Goal: Information Seeking & Learning: Learn about a topic

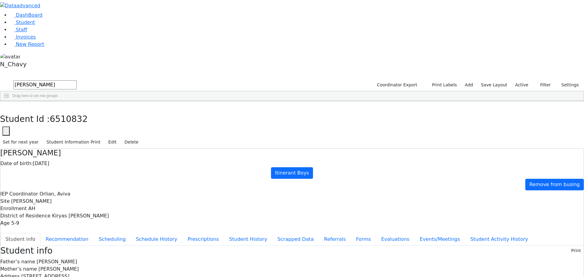
click at [146, 91] on div "Drag here to set row groups" at bounding box center [291, 96] width 583 height 10
click at [77, 80] on input "[PERSON_NAME]" at bounding box center [44, 84] width 63 height 9
type input "org"
click at [35, 25] on link "Student" at bounding box center [22, 22] width 25 height 6
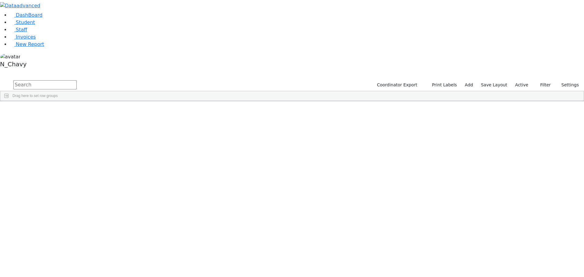
click at [77, 80] on input "text" at bounding box center [44, 84] width 63 height 9
click at [62, 111] on div "[PERSON_NAME]" at bounding box center [46, 115] width 31 height 9
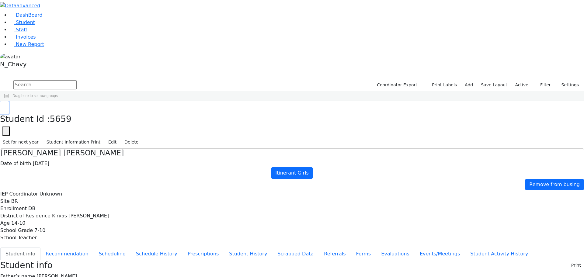
click at [6, 106] on icon "button" at bounding box center [4, 108] width 3 height 4
click at [520, 80] on label "Active" at bounding box center [521, 84] width 19 height 9
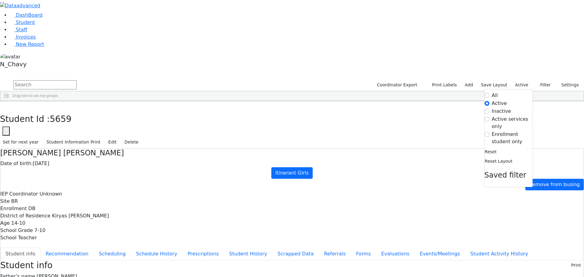
click at [511, 131] on label "Enrollment student only" at bounding box center [512, 138] width 41 height 15
click at [489, 132] on input "Enrollment student only" at bounding box center [486, 134] width 5 height 5
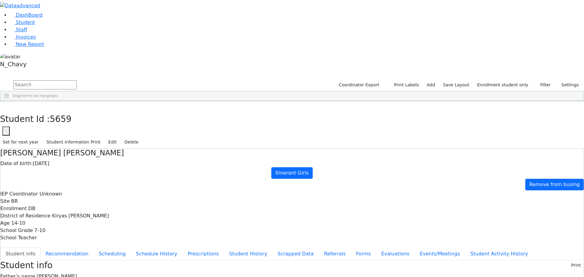
click at [62, 119] on div "Babad" at bounding box center [46, 123] width 31 height 9
click at [376, 247] on button "Evaluations" at bounding box center [395, 253] width 39 height 13
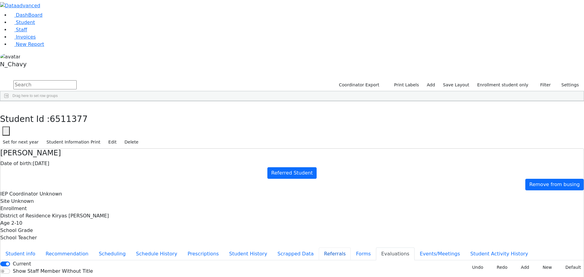
click at [319, 247] on button "Referrals" at bounding box center [335, 253] width 32 height 13
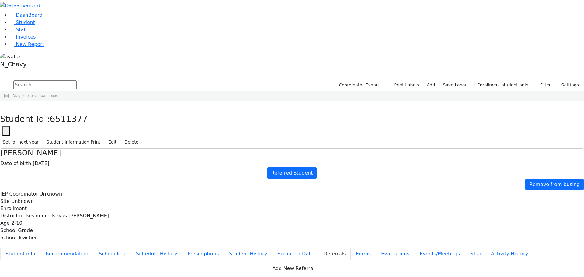
click at [40, 247] on button "Student info" at bounding box center [20, 253] width 40 height 13
click at [319, 247] on button "Referrals" at bounding box center [335, 253] width 32 height 13
drag, startPoint x: 339, startPoint y: 98, endPoint x: 370, endPoint y: 103, distance: 31.1
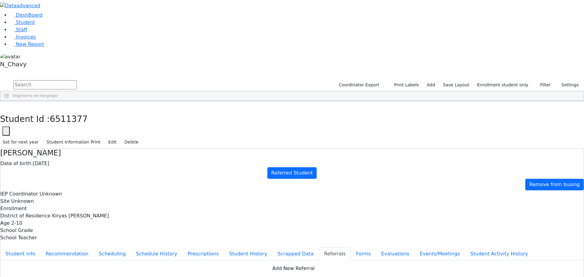
click at [72, 128] on div "Babad" at bounding box center [54, 132] width 36 height 9
click at [72, 119] on div "Babad" at bounding box center [54, 123] width 36 height 9
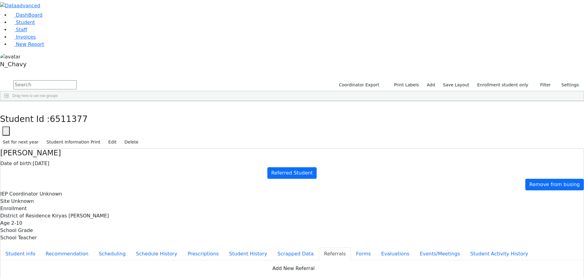
drag, startPoint x: 379, startPoint y: 142, endPoint x: 399, endPoint y: 140, distance: 19.8
select select "Mother"
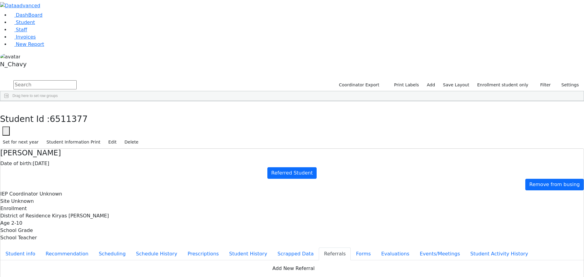
copy div "Dina has a very unclear speech and limited vocabulary. Dina is receiving speech…"
click at [72, 128] on div "Babad" at bounding box center [54, 132] width 36 height 9
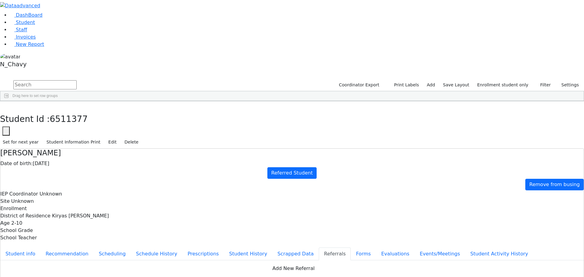
click at [72, 128] on div "Babad" at bounding box center [54, 132] width 36 height 9
copy div "Pessy has a very unclear speech. Pessy is receiving speech therapy through Hama…"
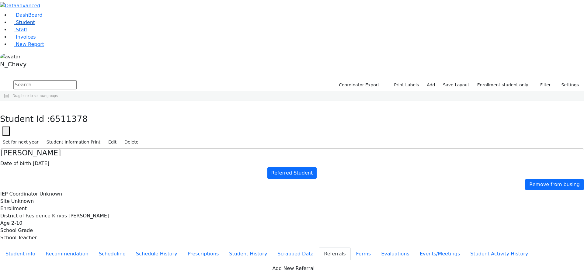
click at [33, 25] on link "Student" at bounding box center [22, 22] width 25 height 6
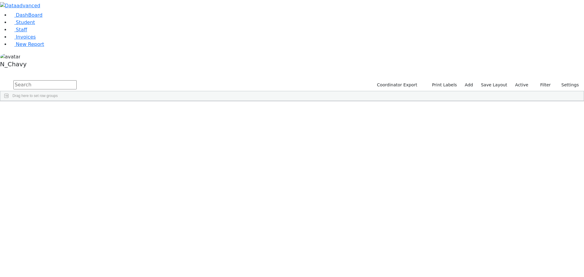
click at [77, 80] on input "text" at bounding box center [44, 84] width 63 height 9
type input "app"
click at [62, 111] on div "Appel" at bounding box center [46, 115] width 31 height 9
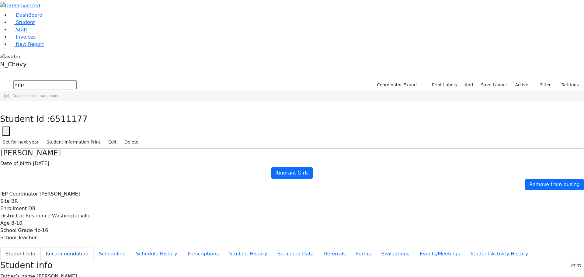
click at [94, 247] on button "Recommendation" at bounding box center [66, 253] width 53 height 13
checkbox input "true"
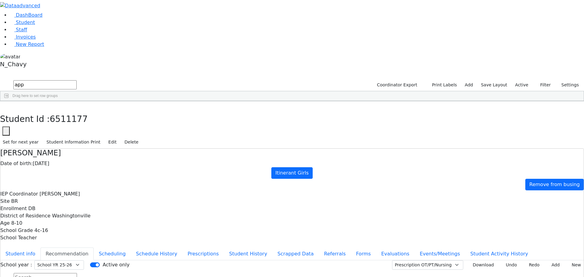
drag, startPoint x: 390, startPoint y: 160, endPoint x: 386, endPoint y: 167, distance: 7.5
click at [3, 106] on use "button" at bounding box center [3, 106] width 0 height 0
click at [523, 80] on label "Active" at bounding box center [521, 84] width 19 height 9
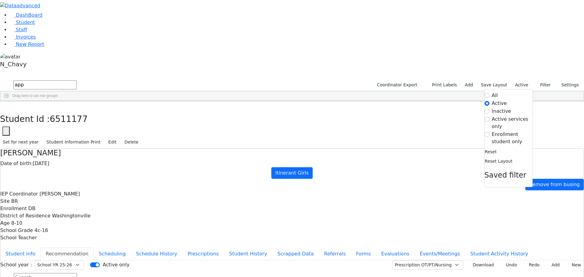
click at [504, 131] on label "Enrollment student only" at bounding box center [512, 138] width 41 height 15
click at [489, 132] on input "Enrollment student only" at bounding box center [486, 134] width 5 height 5
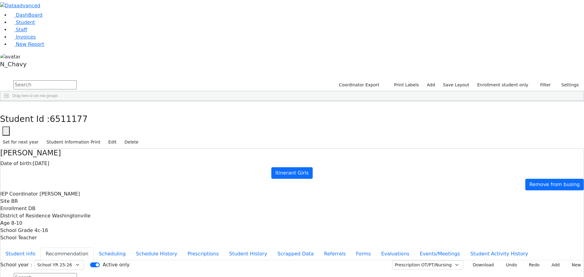
click at [40, 247] on button "Student info" at bounding box center [20, 253] width 40 height 13
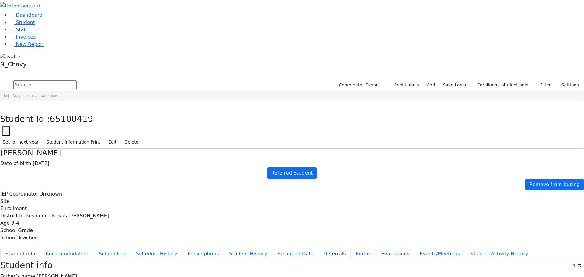
click at [319, 247] on button "Referrals" at bounding box center [335, 253] width 32 height 13
copy div "Niche has a diagnosis of Kleefstra Syndrome and is globally developmentally del…"
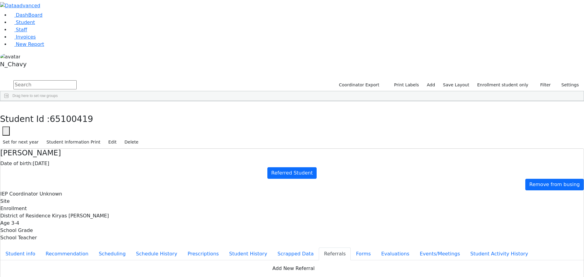
click at [72, 230] on div "Fleischman" at bounding box center [54, 234] width 36 height 9
drag, startPoint x: 163, startPoint y: 39, endPoint x: 187, endPoint y: 38, distance: 24.7
click at [187, 160] on div "Date of birth: 02/06/2021" at bounding box center [291, 163] width 583 height 7
click at [191, 160] on div "Date of birth: 02/06/2021" at bounding box center [291, 163] width 583 height 7
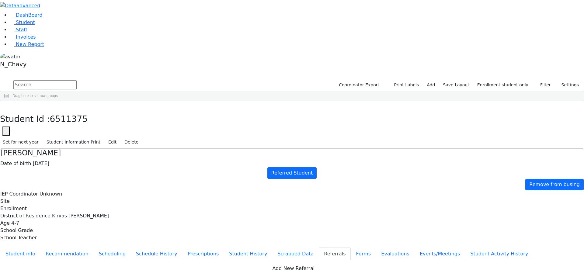
copy div "Hershy has a short attention span and difficulty with his academics and behavio…"
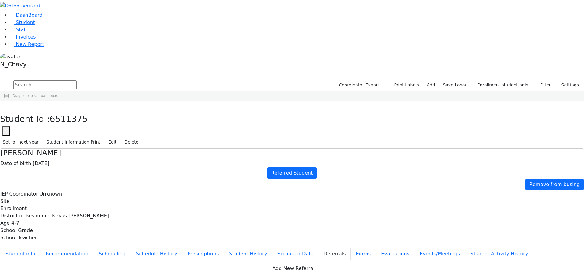
drag, startPoint x: 291, startPoint y: 120, endPoint x: 374, endPoint y: 135, distance: 84.3
click at [40, 247] on button "Student info" at bounding box center [20, 253] width 40 height 13
click at [6, 106] on icon "button" at bounding box center [4, 108] width 3 height 4
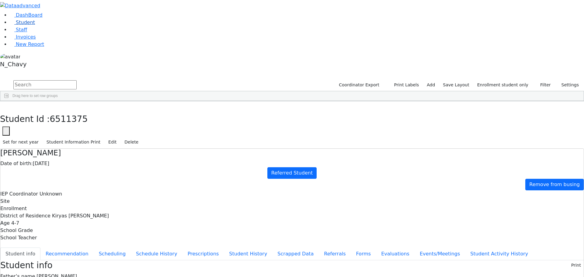
click at [35, 25] on link "Student" at bounding box center [22, 22] width 25 height 6
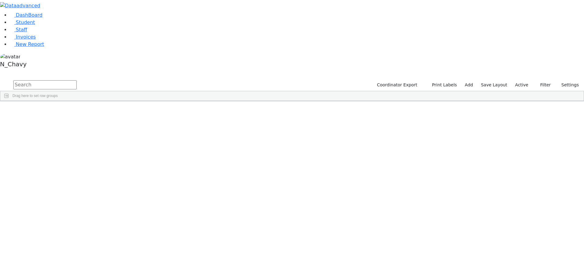
click at [77, 80] on input "text" at bounding box center [44, 84] width 63 height 9
click at [62, 175] on div "Blum" at bounding box center [46, 179] width 31 height 9
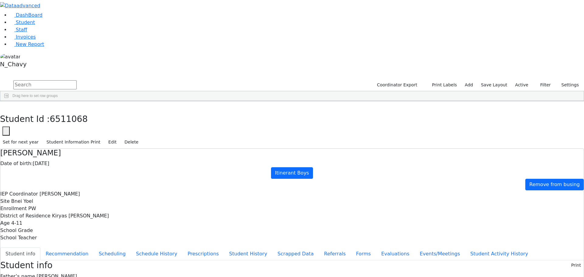
scroll to position [25, 0]
click at [94, 247] on button "Recommendation" at bounding box center [66, 253] width 53 height 13
checkbox input "true"
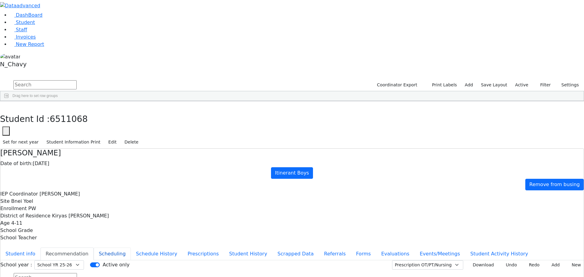
click at [131, 247] on button "Scheduling" at bounding box center [112, 253] width 37 height 13
click at [143, 247] on button "Schedule History" at bounding box center [157, 253] width 52 height 13
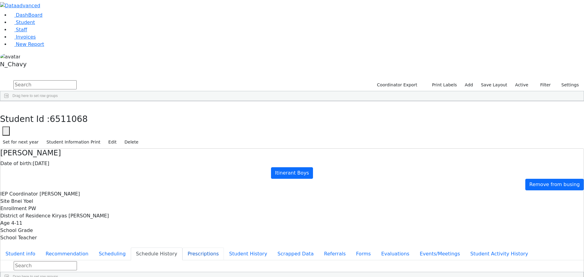
click at [182, 247] on button "Prescriptions" at bounding box center [203, 253] width 42 height 13
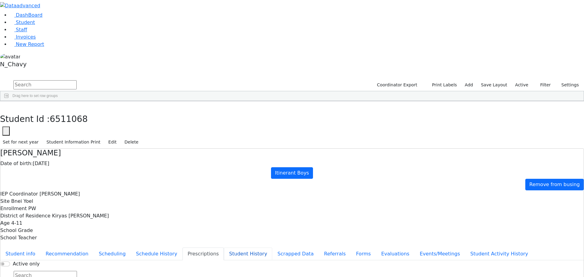
click at [224, 247] on button "Student History" at bounding box center [248, 253] width 48 height 13
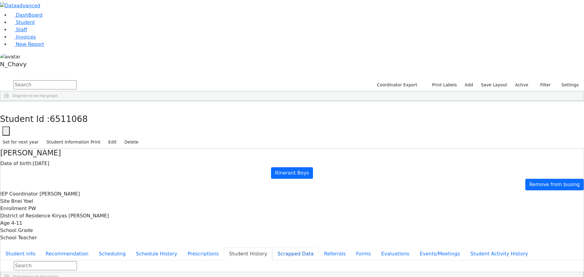
click at [272, 247] on button "Scrapped Data" at bounding box center [295, 253] width 47 height 13
click at [224, 247] on button "Student History" at bounding box center [248, 253] width 48 height 13
click at [272, 247] on button "Scrapped Data" at bounding box center [295, 253] width 47 height 13
click at [319, 247] on button "Referrals" at bounding box center [335, 253] width 32 height 13
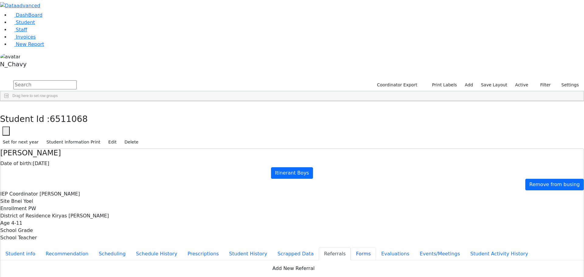
click at [351, 247] on button "Forms" at bounding box center [363, 253] width 25 height 13
type input "Mrs. Leah Blum"
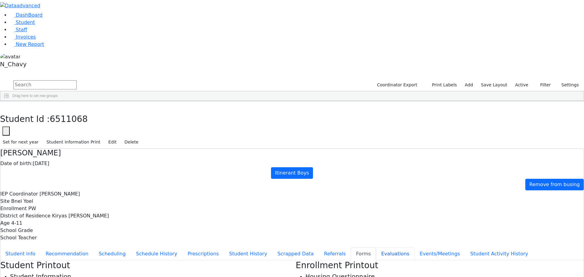
click at [376, 247] on button "Evaluations" at bounding box center [395, 253] width 39 height 13
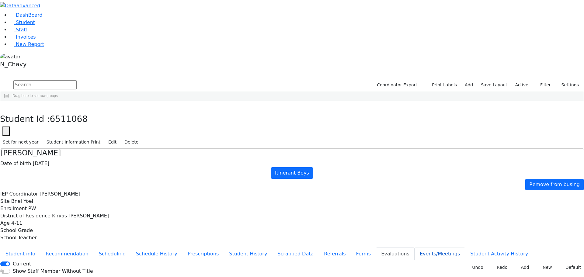
click at [414, 247] on button "Events/Meetings" at bounding box center [439, 253] width 50 height 13
click at [40, 247] on button "Student info" at bounding box center [20, 253] width 40 height 13
click at [6, 106] on icon "button" at bounding box center [4, 108] width 3 height 4
click at [72, 236] on div "Blum" at bounding box center [54, 240] width 36 height 9
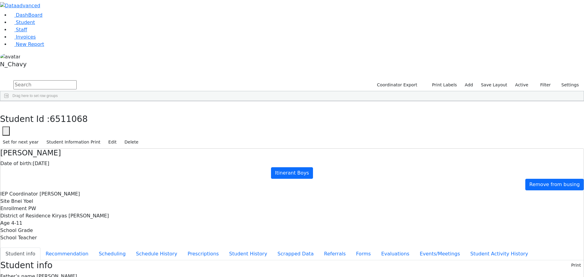
click at [72, 236] on div "Blum" at bounding box center [54, 240] width 36 height 9
drag, startPoint x: 147, startPoint y: 88, endPoint x: 161, endPoint y: 87, distance: 14.0
click at [94, 247] on button "Recommendation" at bounding box center [66, 253] width 53 height 13
checkbox input "true"
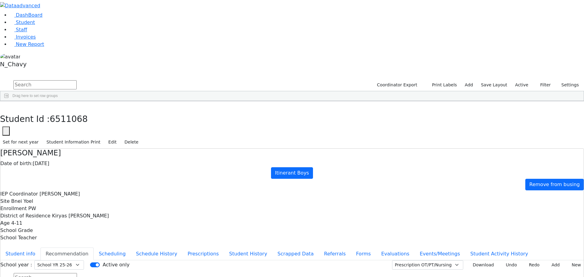
drag, startPoint x: 412, startPoint y: 231, endPoint x: 381, endPoint y: 233, distance: 30.5
click at [6, 106] on icon "button" at bounding box center [4, 108] width 3 height 4
click at [519, 80] on label "Active" at bounding box center [521, 84] width 19 height 9
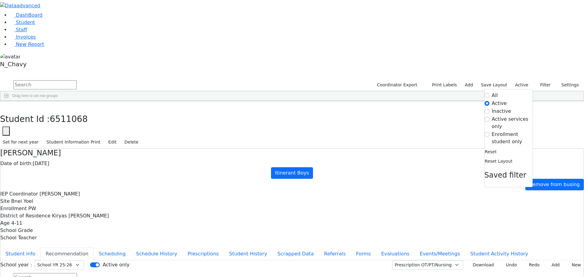
click at [498, 131] on label "Enrollment student only" at bounding box center [512, 138] width 41 height 15
click at [489, 132] on input "Enrollment student only" at bounding box center [486, 134] width 5 height 5
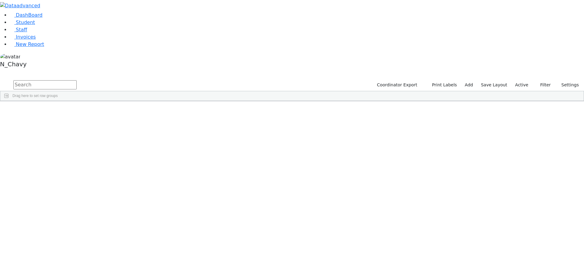
click at [522, 80] on label "Active" at bounding box center [521, 84] width 19 height 9
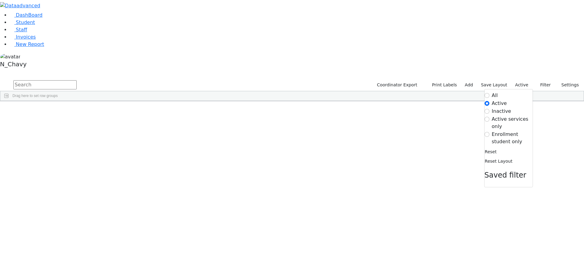
click at [502, 131] on label "Enrollment student only" at bounding box center [512, 138] width 41 height 15
click at [489, 132] on input "Enrollment student only" at bounding box center [486, 134] width 5 height 5
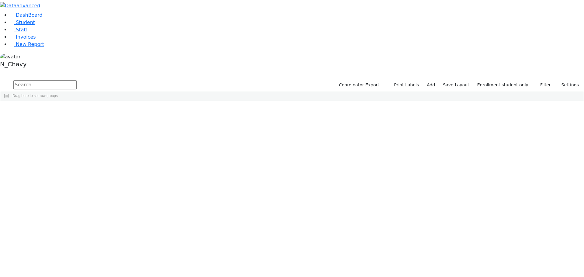
click at [62, 213] on div "[PERSON_NAME]" at bounding box center [46, 217] width 31 height 9
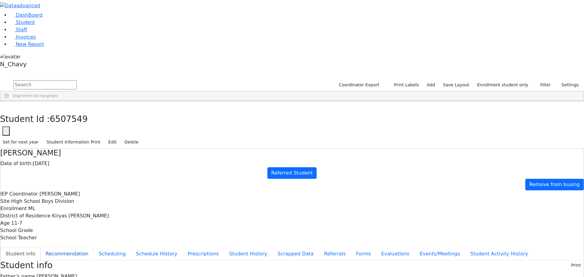
click at [94, 247] on button "Recommendation" at bounding box center [66, 253] width 53 height 13
checkbox input "true"
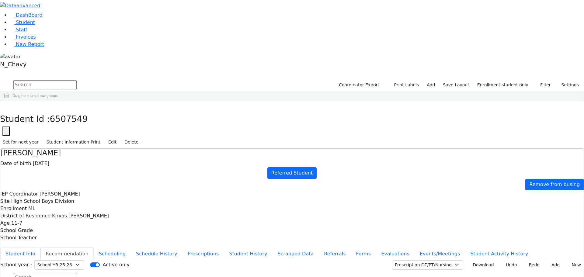
click at [40, 247] on button "Student info" at bounding box center [20, 253] width 40 height 13
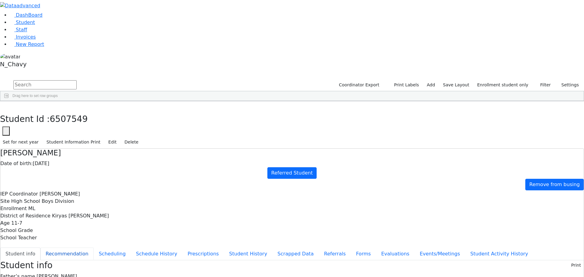
click at [94, 247] on button "Recommendation" at bounding box center [66, 253] width 53 height 13
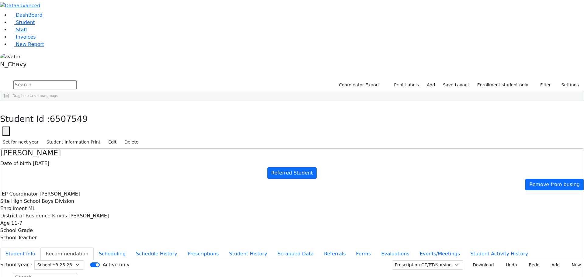
click at [40, 247] on button "Student info" at bounding box center [20, 253] width 40 height 13
